Goal: Check status: Check status

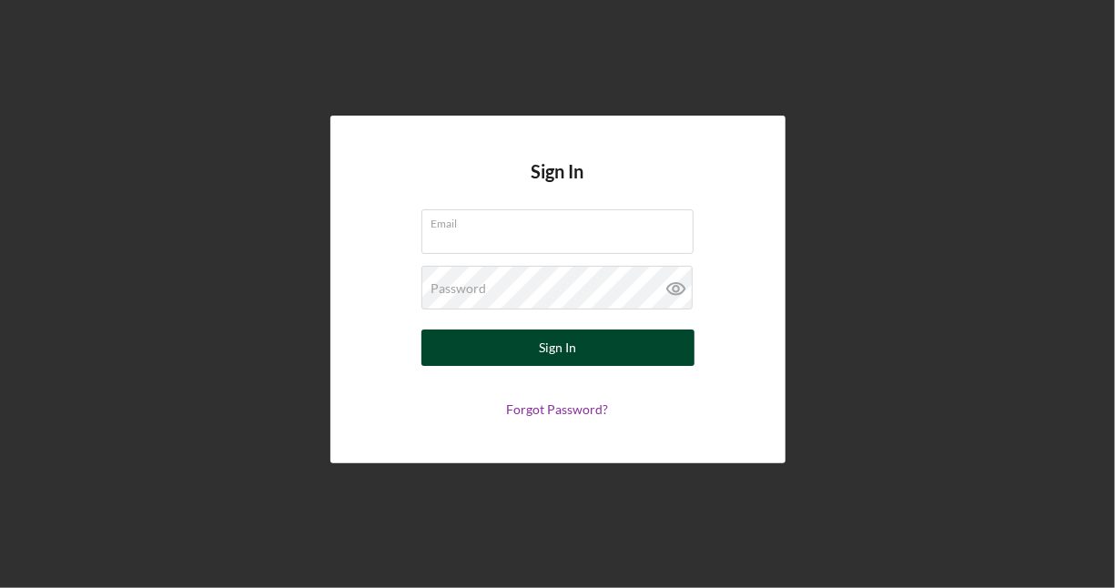
type input "[EMAIL_ADDRESS][PERSON_NAME][DOMAIN_NAME]"
click at [572, 355] on div "Sign In" at bounding box center [557, 347] width 37 height 36
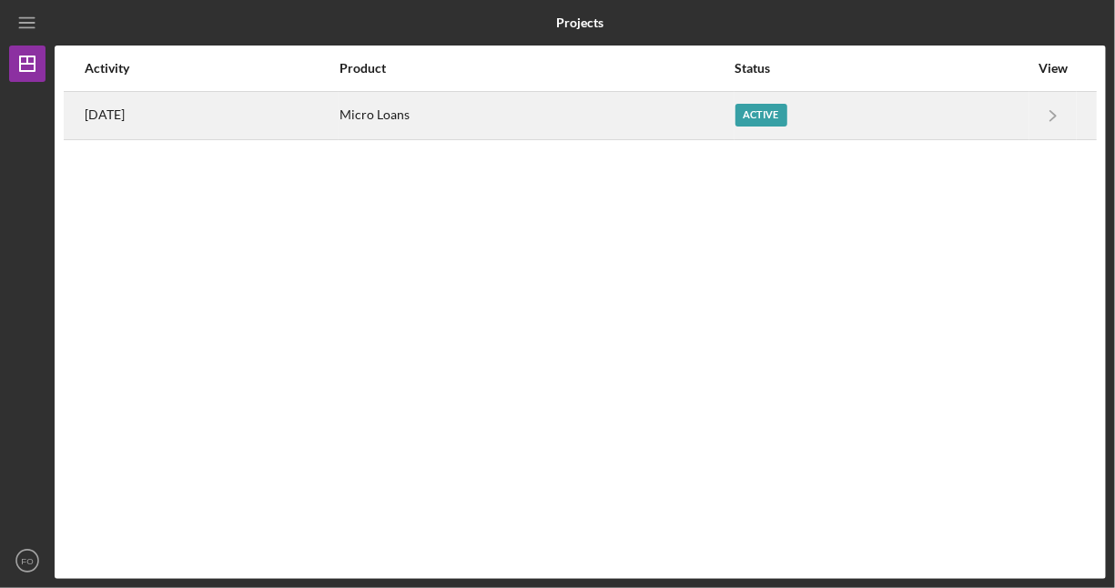
click at [781, 119] on div "Active" at bounding box center [761, 115] width 52 height 23
